Goal: Check status: Check status

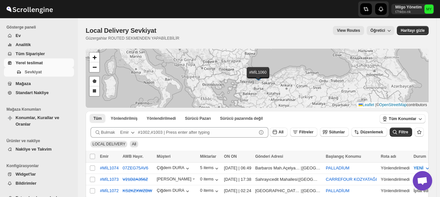
click at [37, 61] on span "Yerel teslimat" at bounding box center [29, 62] width 27 height 5
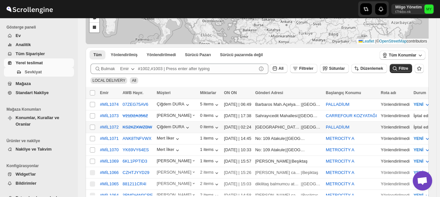
scroll to position [65, 0]
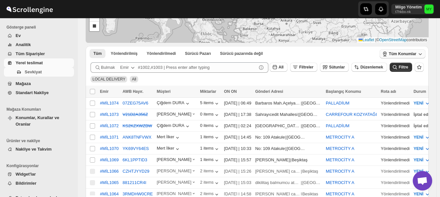
click at [411, 54] on span "Tüm Konumlar" at bounding box center [402, 53] width 28 height 5
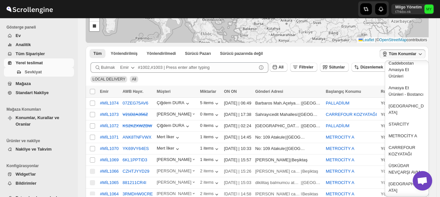
click at [409, 148] on div "CARREFOUR KOZYATAĞI" at bounding box center [406, 150] width 36 height 13
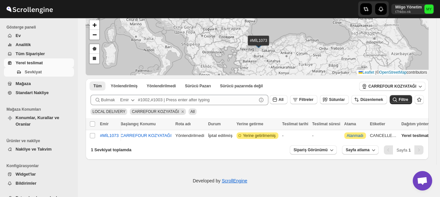
scroll to position [0, 0]
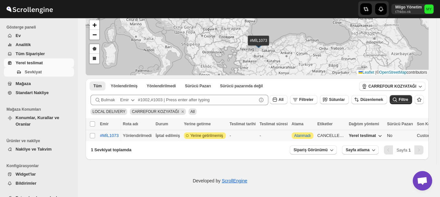
click at [349, 134] on span "Yerel teslimat" at bounding box center [362, 135] width 27 height 5
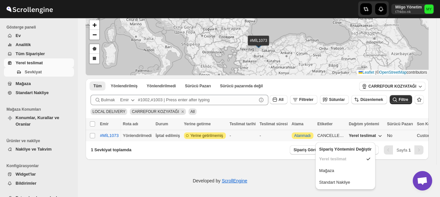
click at [349, 134] on span "Yerel teslimat" at bounding box center [362, 135] width 27 height 5
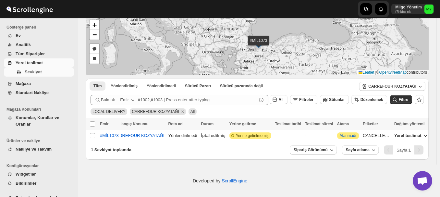
scroll to position [0, 134]
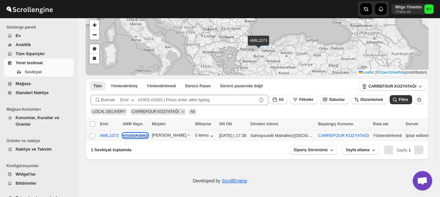
click at [128, 137] on s "V21D2A356Z" at bounding box center [135, 135] width 25 height 5
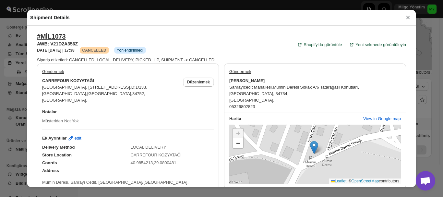
click at [406, 20] on button "×" at bounding box center [408, 17] width 10 height 9
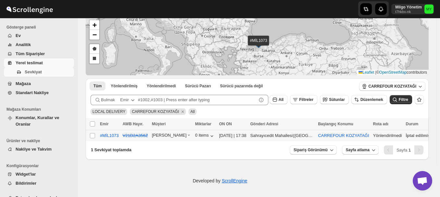
click at [406, 133] on div "İptal edilmiş" at bounding box center [418, 135] width 24 height 6
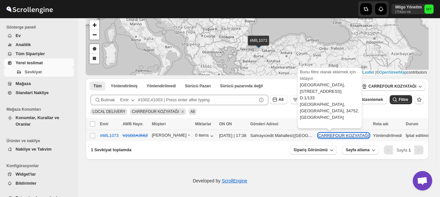
click at [330, 135] on button "CARREFOUR KOZYATAĞI" at bounding box center [343, 135] width 51 height 5
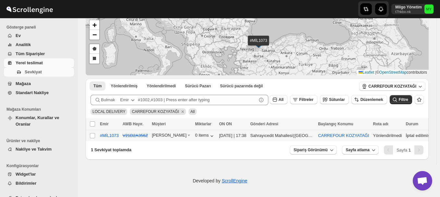
click at [371, 130] on td "Yönlendirilmedi" at bounding box center [387, 135] width 33 height 11
checkbox input "true"
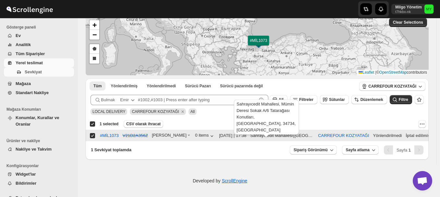
click at [282, 136] on div "Sahrayıcedit Mahallesi" at bounding box center [271, 135] width 42 height 6
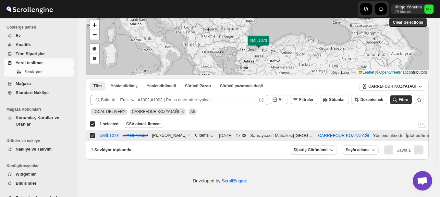
click at [230, 132] on div "[DATE] | 17:38" at bounding box center [232, 135] width 27 height 6
click at [110, 134] on div "#MİL1073" at bounding box center [109, 135] width 19 height 5
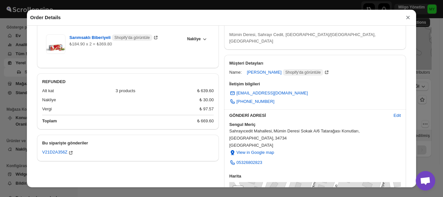
click at [407, 19] on button "×" at bounding box center [408, 17] width 10 height 9
